Goal: Task Accomplishment & Management: Manage account settings

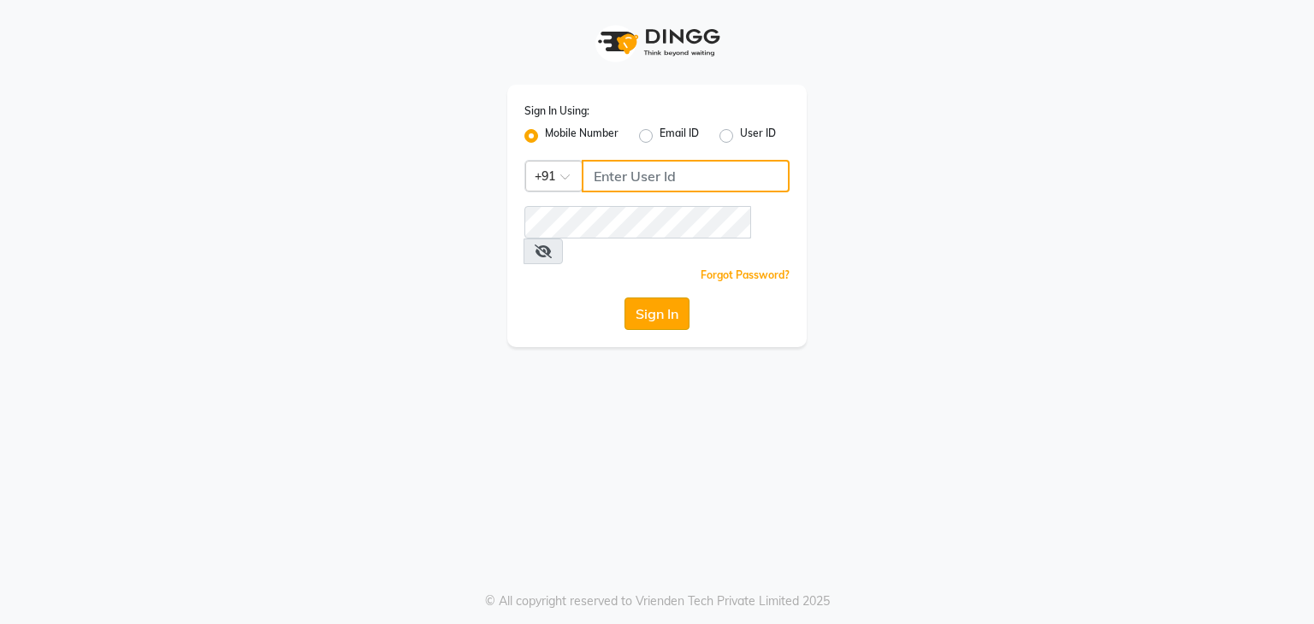
type input "7420910660"
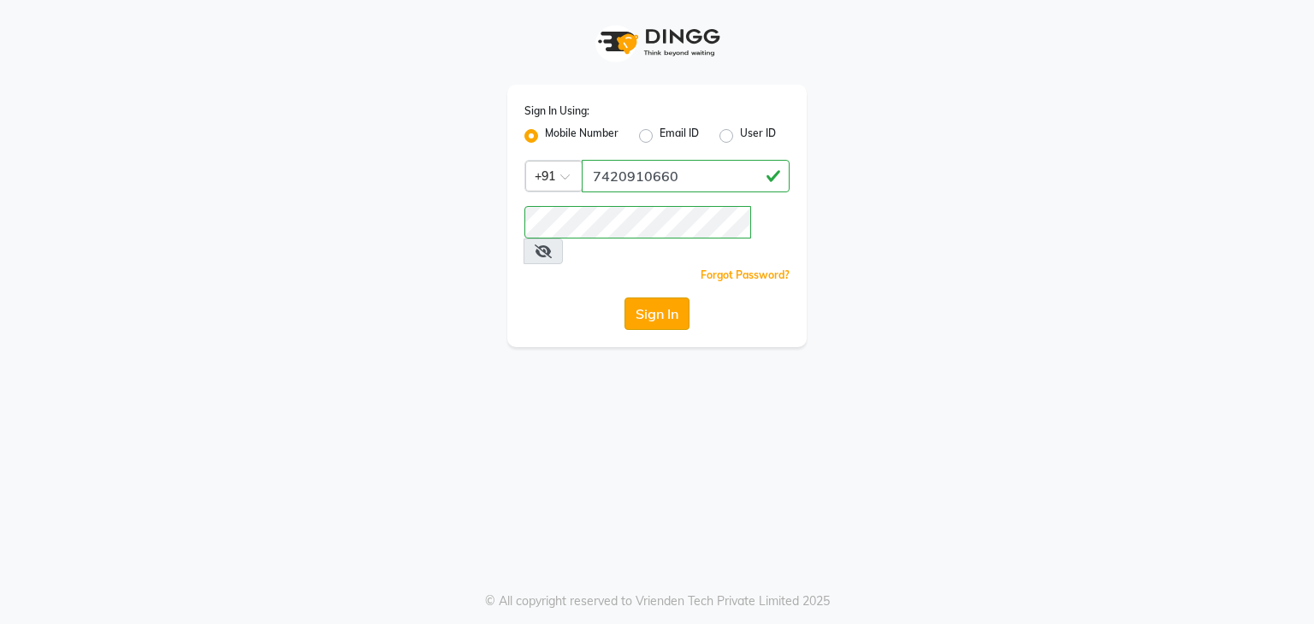
click at [652, 298] on button "Sign In" at bounding box center [656, 314] width 65 height 32
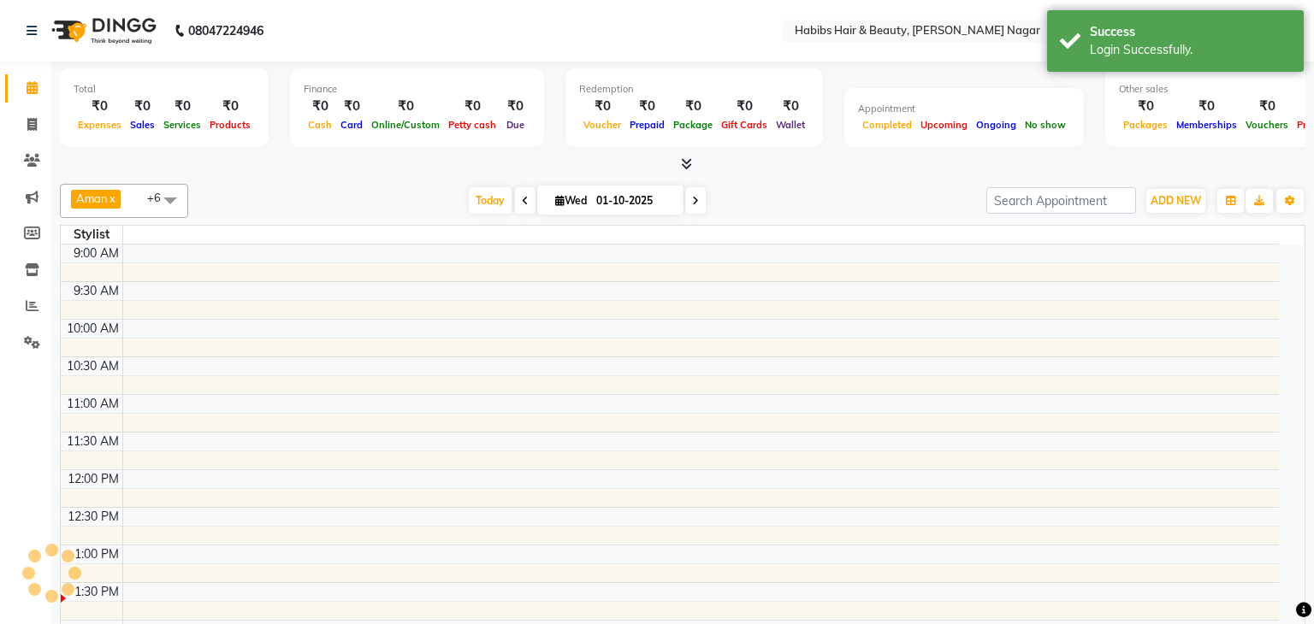
select select "en"
